Goal: Task Accomplishment & Management: Use online tool/utility

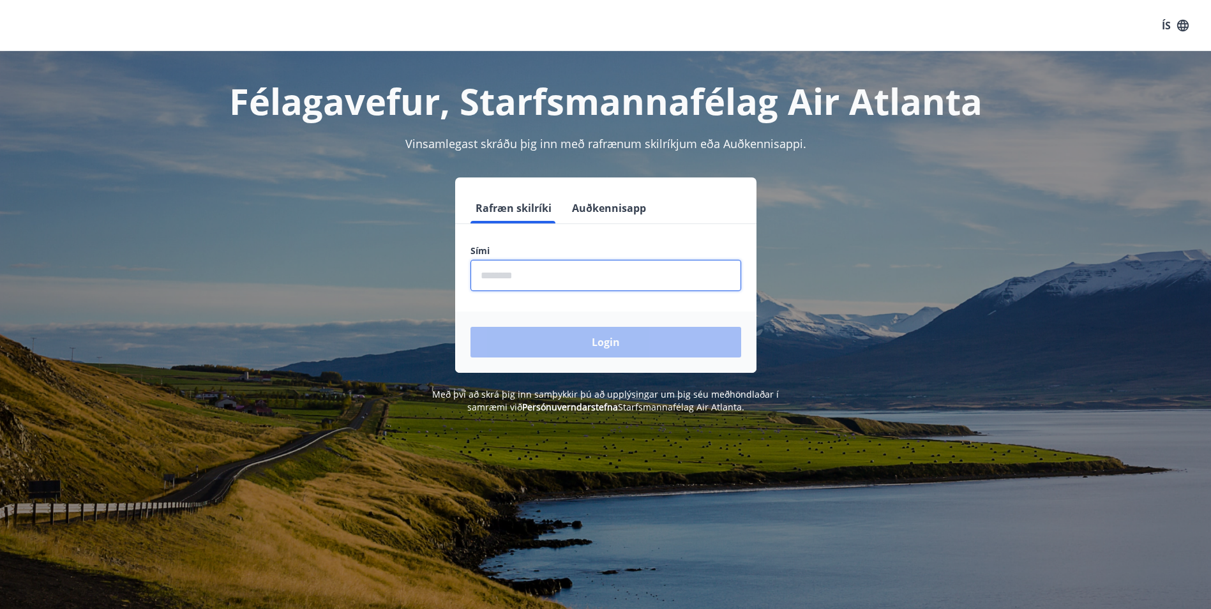
click at [649, 273] on input "phone" at bounding box center [606, 275] width 271 height 31
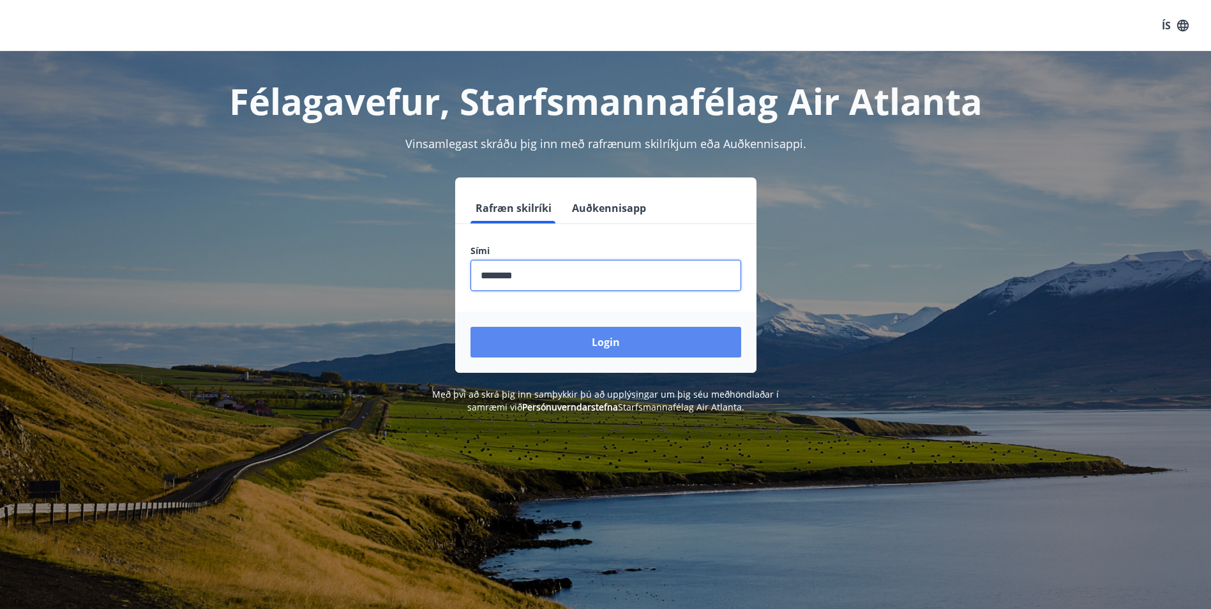
type input "********"
click at [595, 343] on button "Login" at bounding box center [606, 342] width 271 height 31
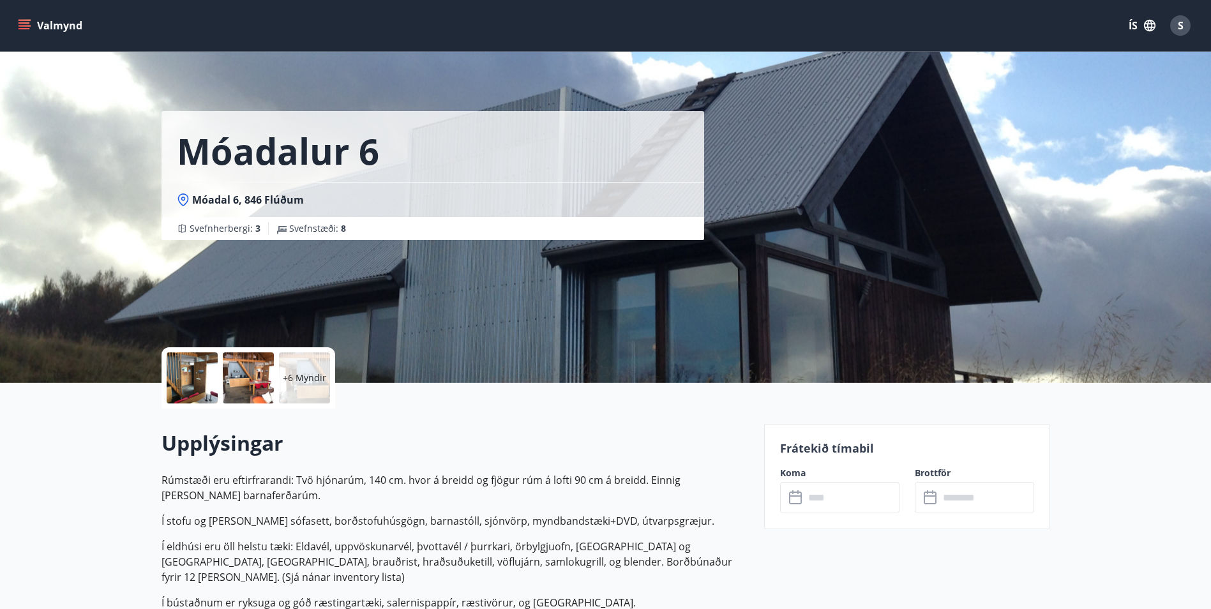
click at [838, 493] on input "text" at bounding box center [852, 497] width 95 height 31
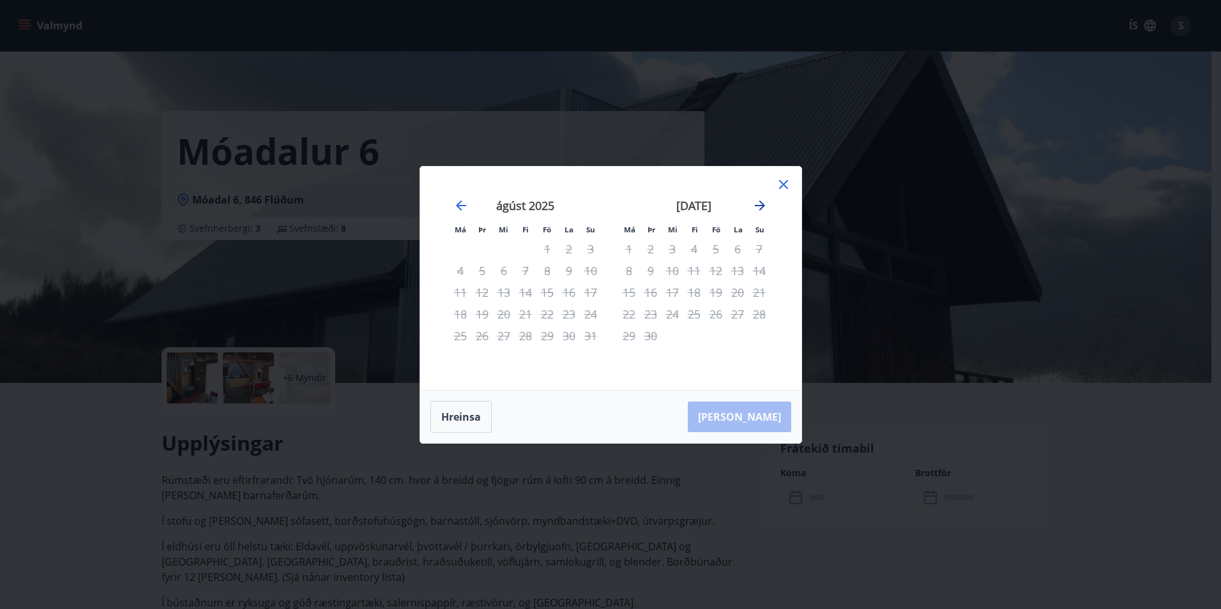
click at [762, 207] on icon "Move forward to switch to the next month." at bounding box center [760, 205] width 10 height 10
click at [783, 185] on icon at bounding box center [783, 184] width 9 height 9
